Goal: Navigation & Orientation: Find specific page/section

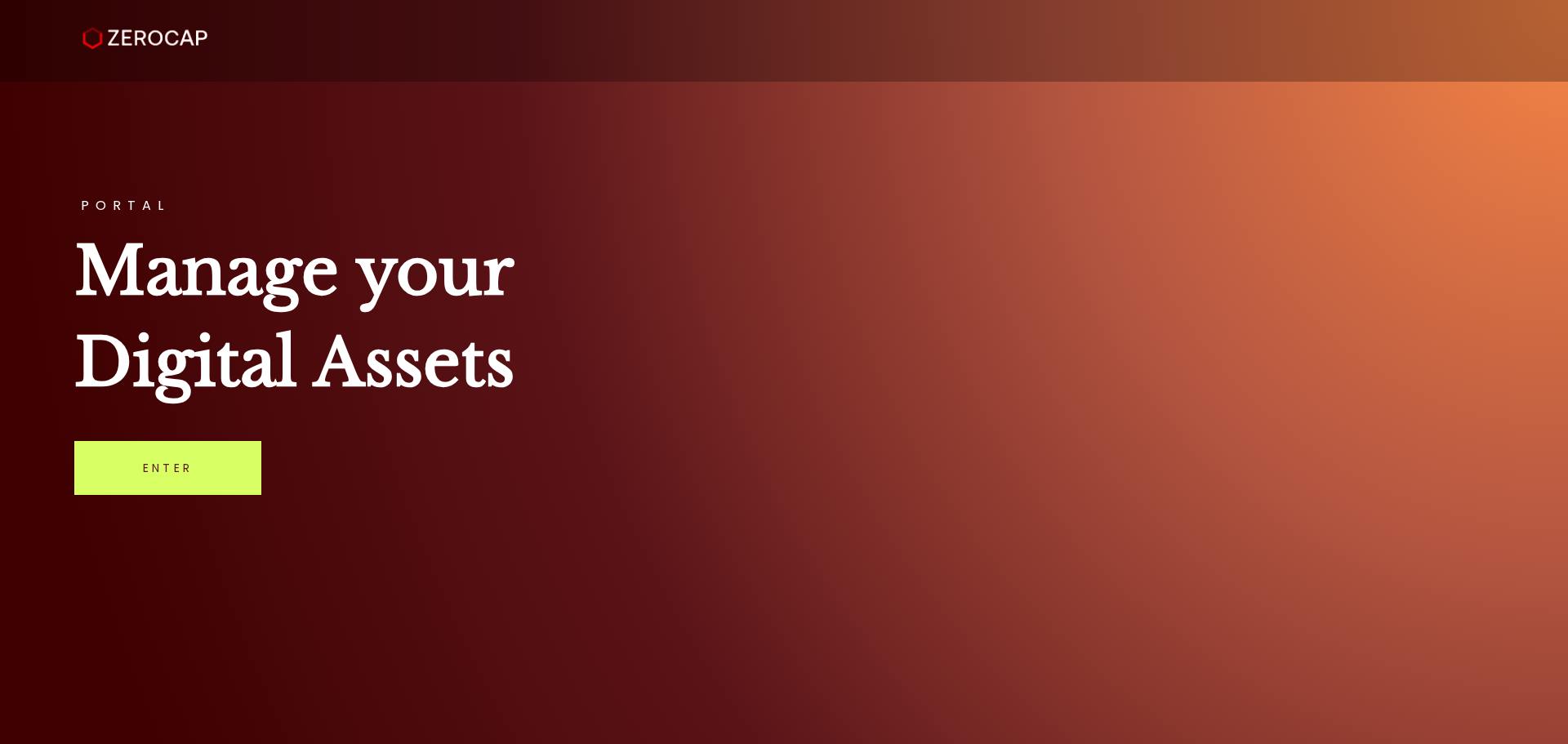
click at [194, 473] on link "Enter" at bounding box center [167, 468] width 187 height 54
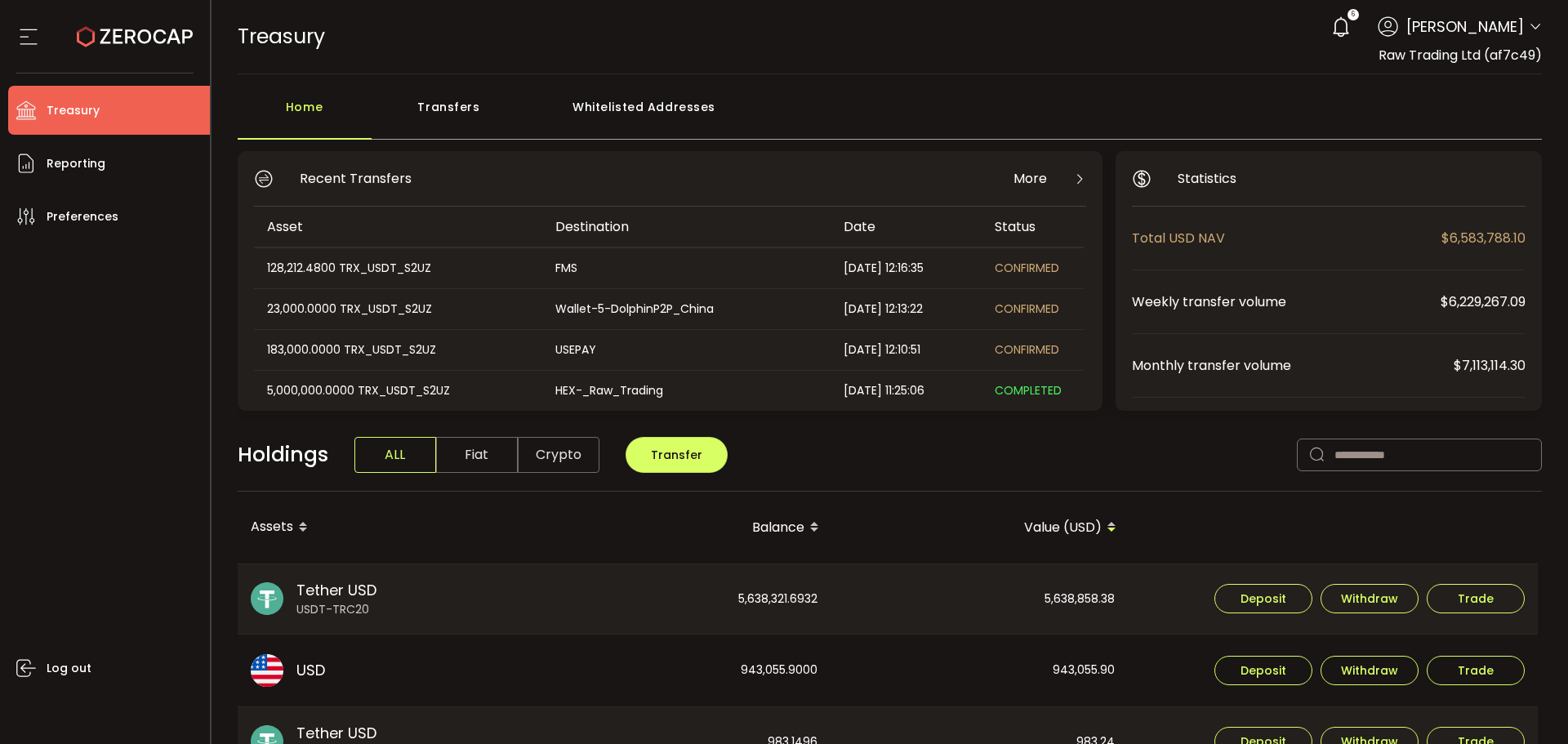
scroll to position [82, 0]
